Goal: Task Accomplishment & Management: Manage account settings

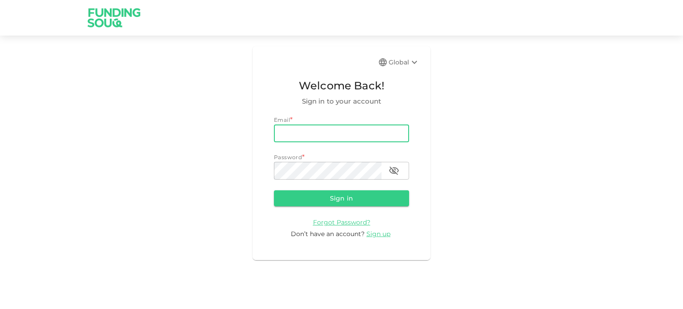
click at [299, 138] on input "email" at bounding box center [341, 134] width 135 height 18
type input "[EMAIL_ADDRESS][DOMAIN_NAME]"
click at [342, 188] on form "Email email [EMAIL_ADDRESS][DOMAIN_NAME] email Password password password Sign …" at bounding box center [341, 177] width 135 height 123
click at [348, 197] on button "Sign in" at bounding box center [341, 198] width 135 height 16
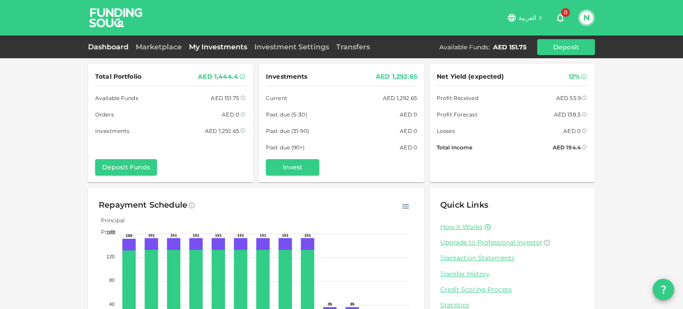
click at [203, 47] on link "My Investments" at bounding box center [217, 47] width 65 height 8
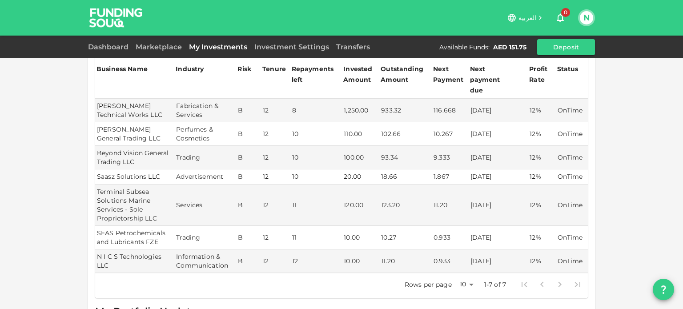
scroll to position [96, 0]
click at [350, 45] on link "Transfers" at bounding box center [353, 47] width 41 height 8
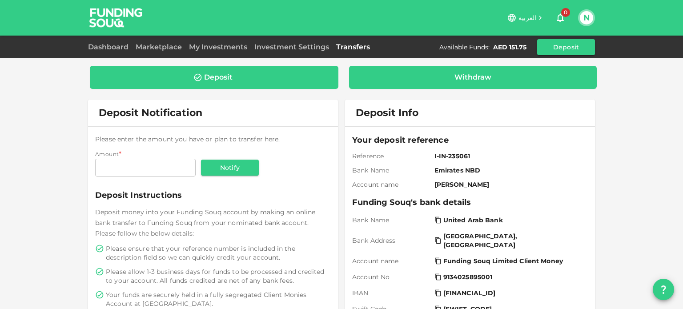
click at [448, 73] on div "Withdraw" at bounding box center [473, 77] width 234 height 9
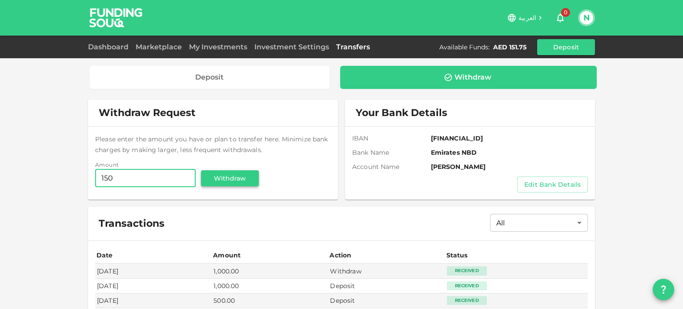
type input "150"
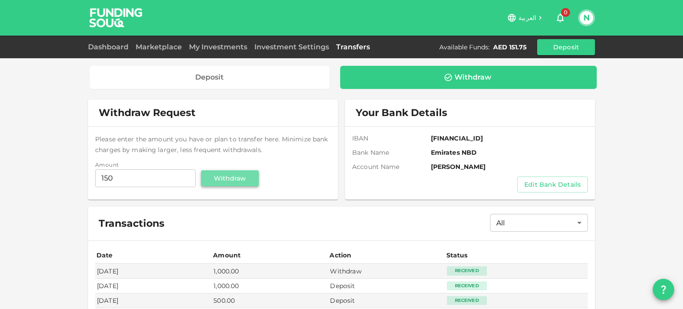
click at [240, 174] on button "Withdraw" at bounding box center [230, 178] width 58 height 16
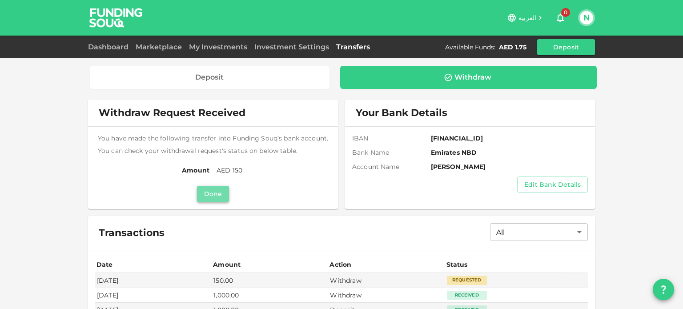
click at [212, 188] on button "Done" at bounding box center [213, 194] width 32 height 16
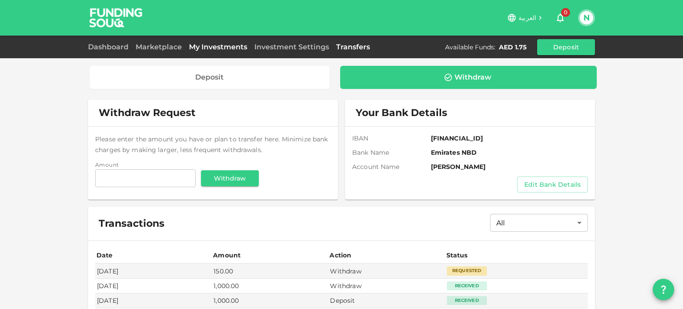
click at [215, 43] on link "My Investments" at bounding box center [217, 47] width 65 height 8
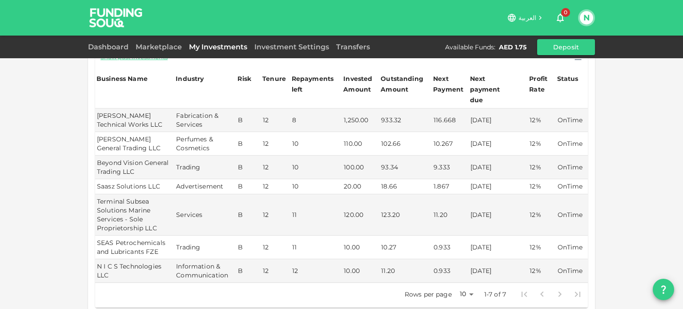
scroll to position [87, 0]
click at [107, 49] on link "Dashboard" at bounding box center [110, 47] width 44 height 8
